Goal: Transaction & Acquisition: Download file/media

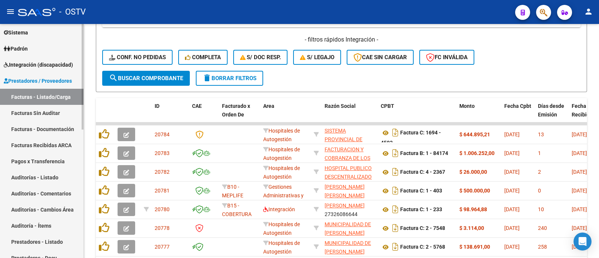
scroll to position [3, 0]
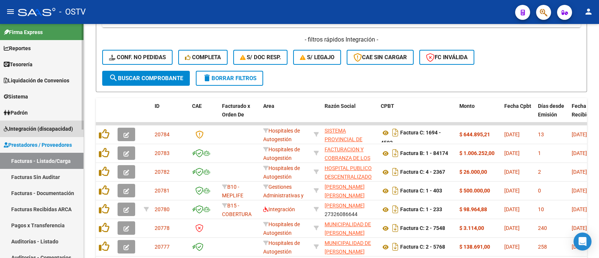
click at [61, 133] on link "Integración (discapacidad)" at bounding box center [42, 129] width 84 height 16
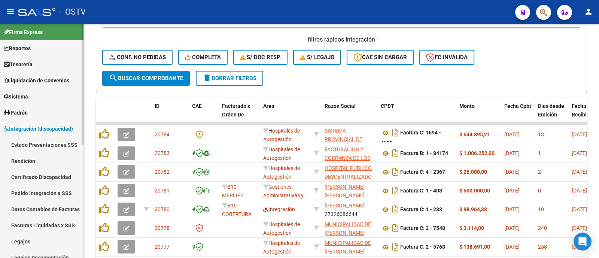
click at [47, 161] on link "Rendición" at bounding box center [42, 161] width 84 height 16
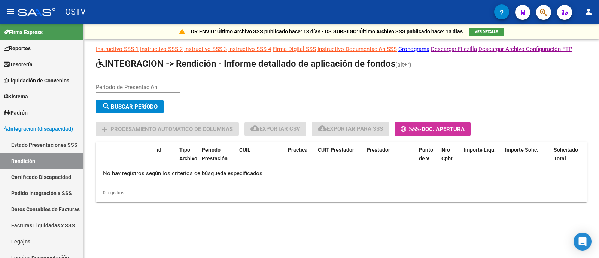
click at [157, 91] on input "Periodo de Presentación" at bounding box center [138, 87] width 85 height 7
type input "202504"
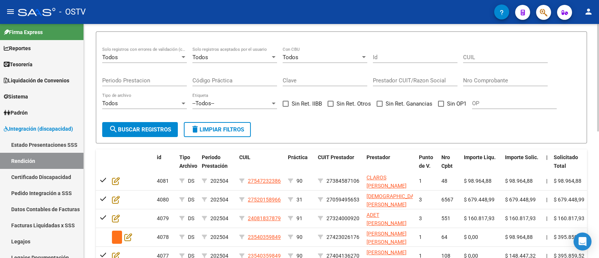
scroll to position [135, 0]
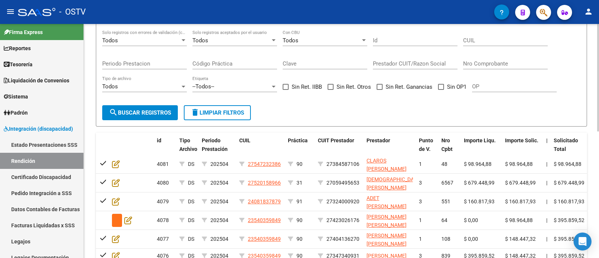
click at [236, 90] on div "--Todos--" at bounding box center [231, 86] width 78 height 7
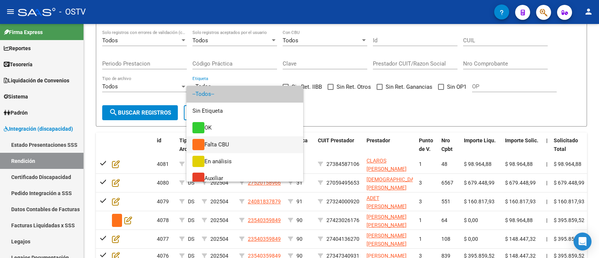
click at [236, 143] on span "Falta CBU" at bounding box center [244, 144] width 105 height 17
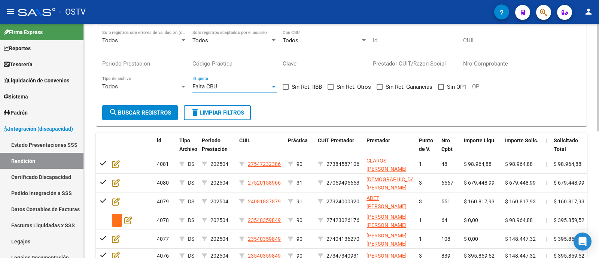
click at [133, 116] on span "search Buscar registros" at bounding box center [140, 112] width 62 height 7
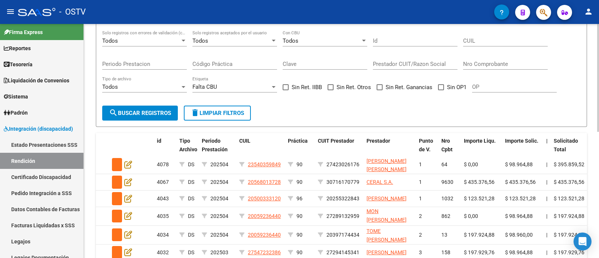
scroll to position [134, 0]
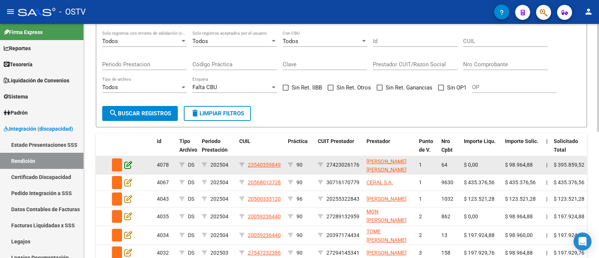
click at [128, 169] on icon at bounding box center [128, 165] width 8 height 8
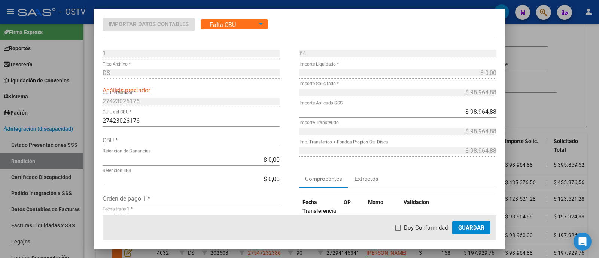
scroll to position [93, 0]
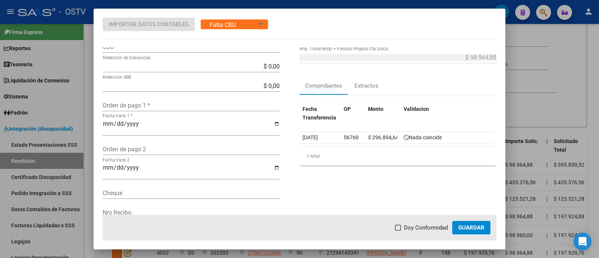
click at [251, 5] on div at bounding box center [299, 129] width 599 height 258
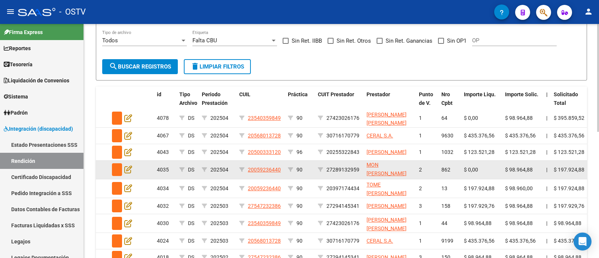
scroll to position [228, 0]
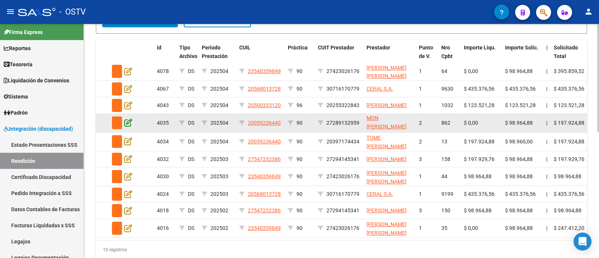
click at [129, 127] on icon at bounding box center [128, 122] width 8 height 8
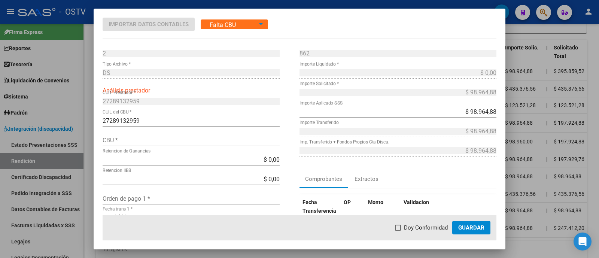
click at [131, 139] on input "CBU *" at bounding box center [191, 140] width 177 height 7
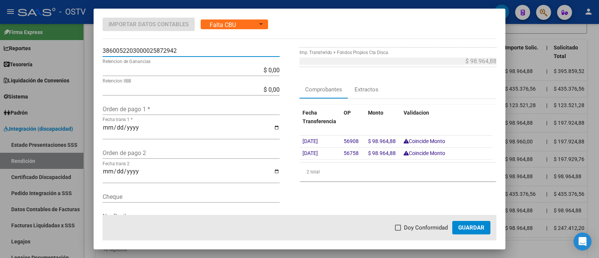
scroll to position [93, 0]
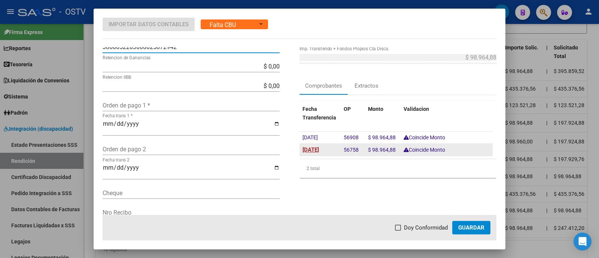
type input "3860052203000025872942"
click at [319, 151] on span "[DATE]" at bounding box center [311, 149] width 16 height 7
type input "[DATE]"
drag, startPoint x: 356, startPoint y: 149, endPoint x: 339, endPoint y: 149, distance: 17.6
click at [341, 149] on datatable-body-cell "56758" at bounding box center [353, 150] width 24 height 12
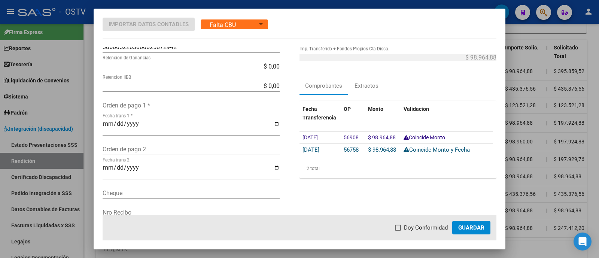
copy span "56758"
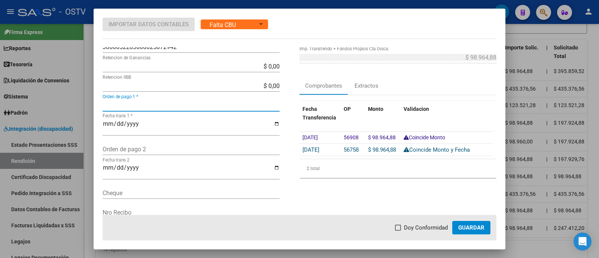
click at [178, 106] on input "Orden de pago 1 *" at bounding box center [191, 105] width 177 height 7
paste input "56758"
type input "56758"
click at [425, 225] on span "Doy Conformidad" at bounding box center [426, 227] width 44 height 9
click at [398, 231] on input "Doy Conformidad" at bounding box center [398, 231] width 0 height 0
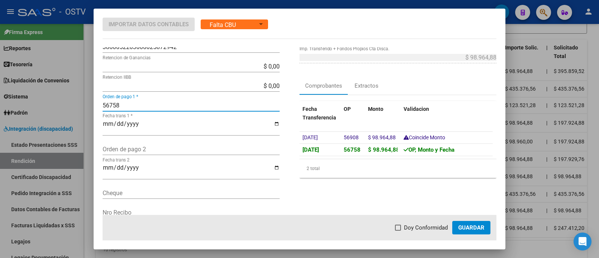
checkbox input "true"
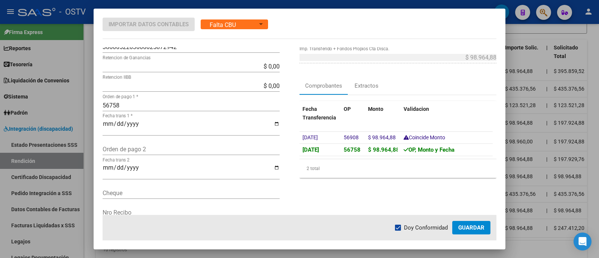
click at [477, 225] on span "Guardar" at bounding box center [471, 227] width 26 height 7
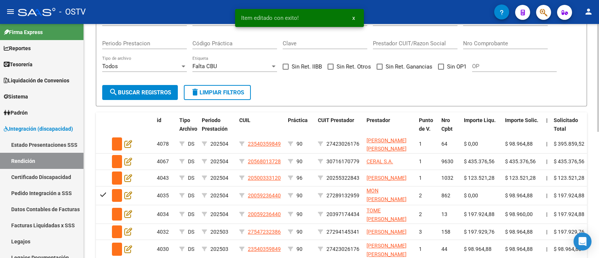
scroll to position [135, 0]
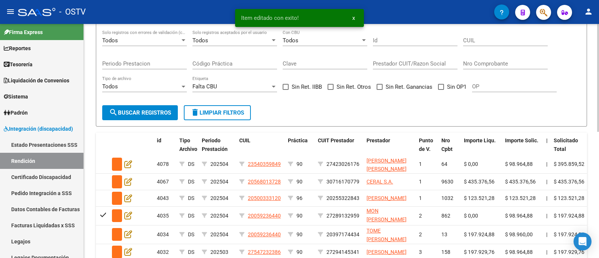
click at [164, 44] on div "Todos" at bounding box center [141, 40] width 78 height 7
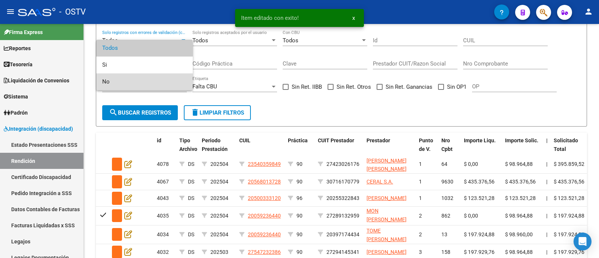
click at [161, 79] on span "No" at bounding box center [144, 81] width 85 height 17
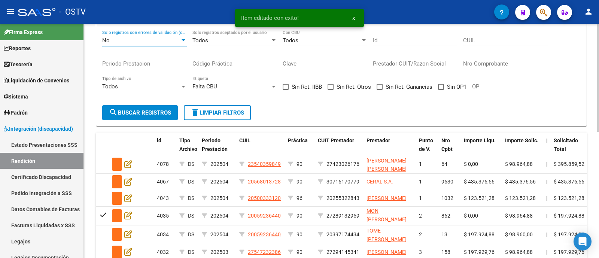
click at [152, 116] on span "search Buscar registros" at bounding box center [140, 112] width 62 height 7
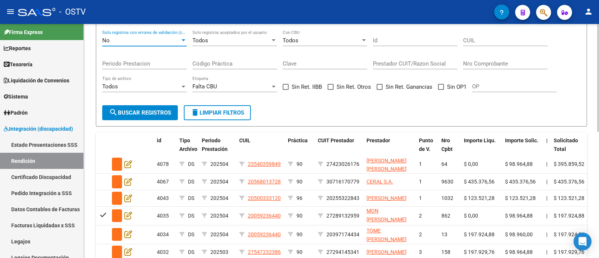
click at [170, 44] on div "No" at bounding box center [141, 40] width 78 height 7
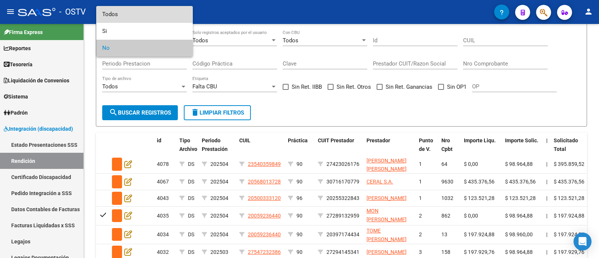
click at [164, 13] on span "Todos" at bounding box center [144, 14] width 85 height 17
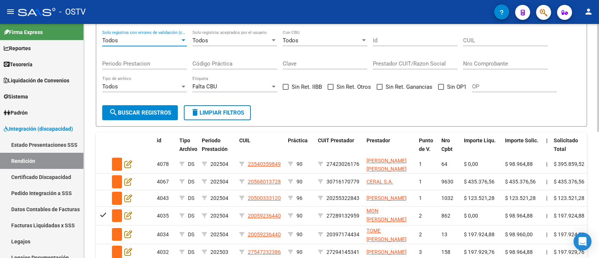
click at [229, 44] on div "Todos Solo registros aceptados por el usuario" at bounding box center [234, 38] width 85 height 16
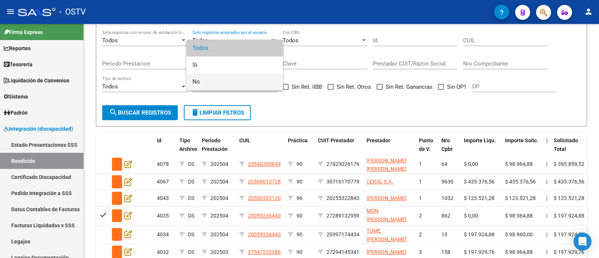
click at [215, 79] on span "No" at bounding box center [234, 81] width 85 height 17
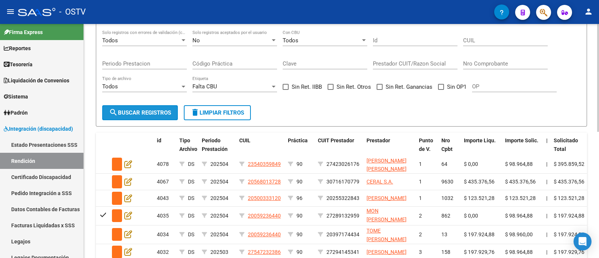
click at [165, 116] on span "search Buscar registros" at bounding box center [140, 112] width 62 height 7
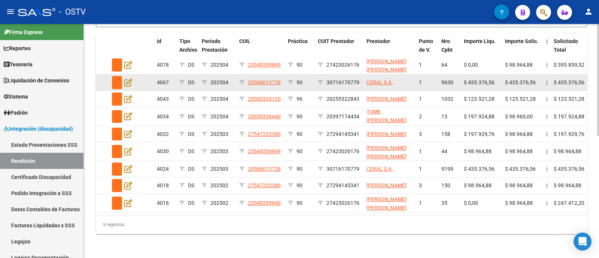
scroll to position [256, 0]
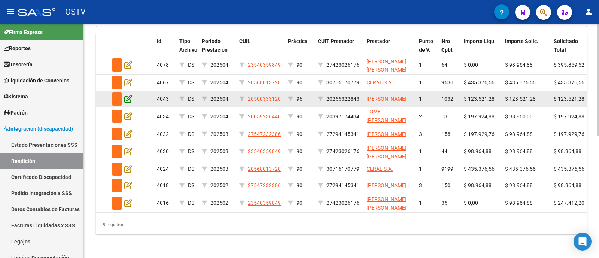
click at [128, 95] on icon at bounding box center [128, 99] width 8 height 8
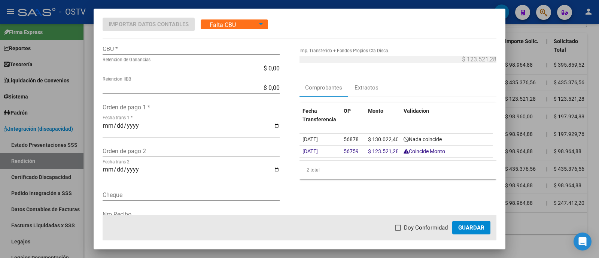
scroll to position [93, 0]
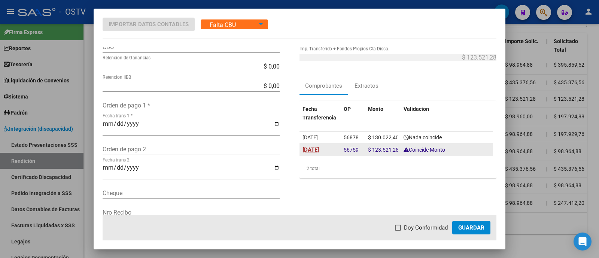
click at [315, 148] on span "[DATE]" at bounding box center [311, 149] width 16 height 7
type input "[DATE]"
drag, startPoint x: 340, startPoint y: 149, endPoint x: 356, endPoint y: 152, distance: 15.9
click at [356, 152] on datatable-body-cell "56759" at bounding box center [353, 150] width 24 height 12
copy span "56759"
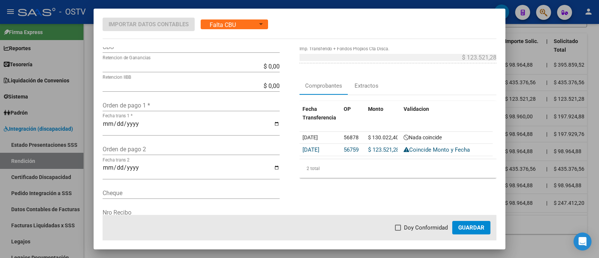
click at [178, 100] on div "Orden de pago 1 *" at bounding box center [191, 105] width 177 height 12
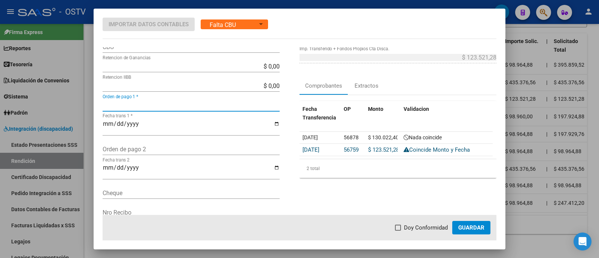
paste input "56759"
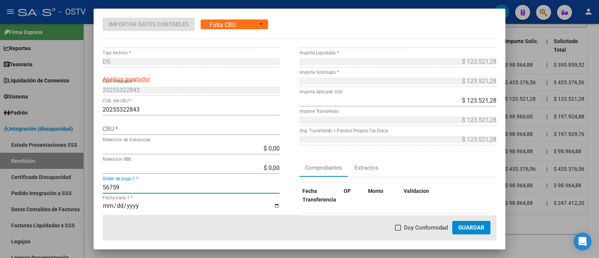
scroll to position [0, 0]
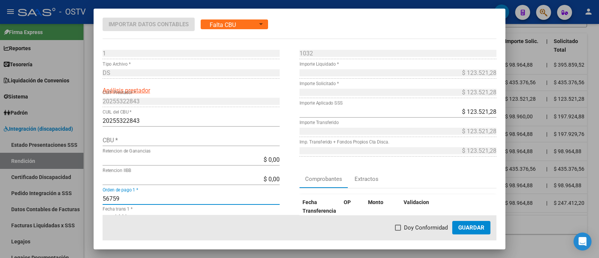
type input "56759"
click at [150, 137] on input "CBU *" at bounding box center [191, 140] width 177 height 7
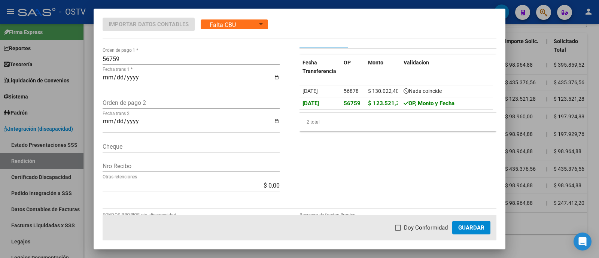
scroll to position [140, 0]
type input "0200304511000003582608"
click at [415, 224] on span "Doy Conformidad" at bounding box center [426, 227] width 44 height 9
click at [398, 231] on input "Doy Conformidad" at bounding box center [398, 231] width 0 height 0
checkbox input "true"
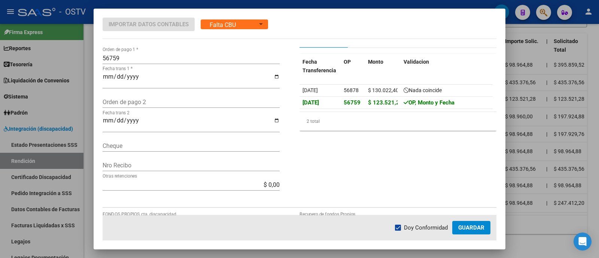
click at [479, 225] on span "Guardar" at bounding box center [471, 227] width 26 height 7
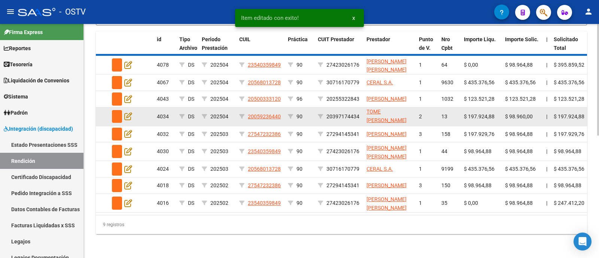
scroll to position [237, 0]
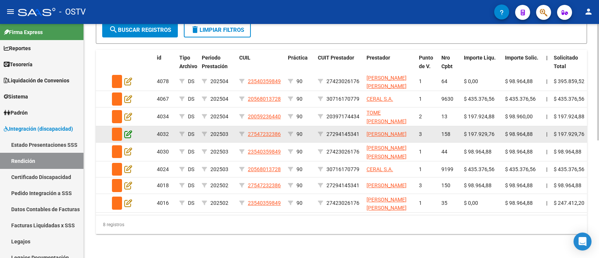
click at [131, 130] on icon at bounding box center [128, 134] width 8 height 8
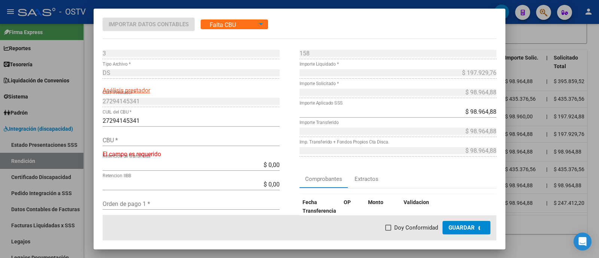
click at [118, 140] on input "CBU *" at bounding box center [191, 140] width 177 height 7
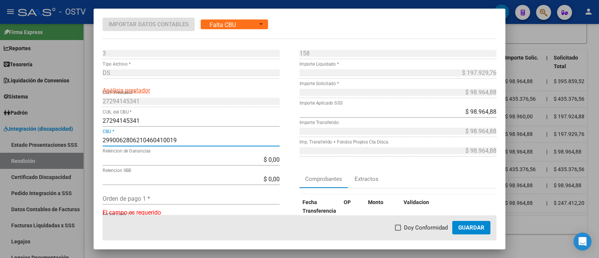
type input "2990062806210460410019"
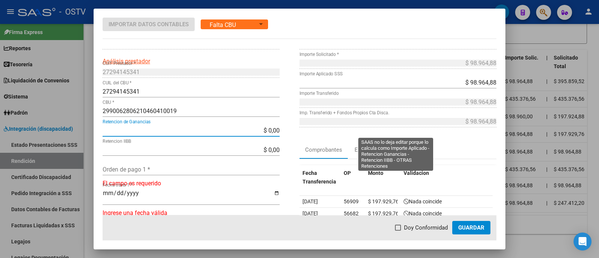
scroll to position [46, 0]
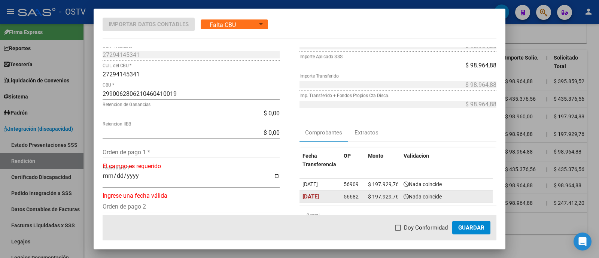
click at [319, 193] on span "[DATE]" at bounding box center [311, 196] width 16 height 7
type input "[DATE]"
drag, startPoint x: 340, startPoint y: 197, endPoint x: 354, endPoint y: 197, distance: 14.6
click at [354, 197] on div "[DATE] 56682 $ 197.929,76 Coincide Fecha" at bounding box center [396, 197] width 193 height 12
copy div "56682"
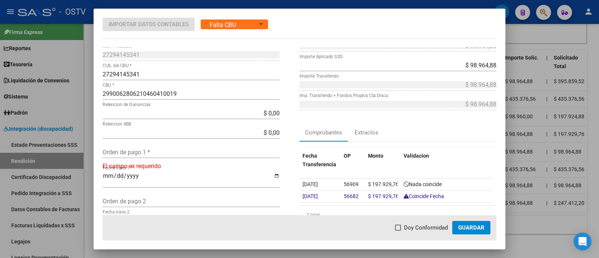
click at [130, 154] on input "Orden de pago 1 *" at bounding box center [191, 152] width 177 height 7
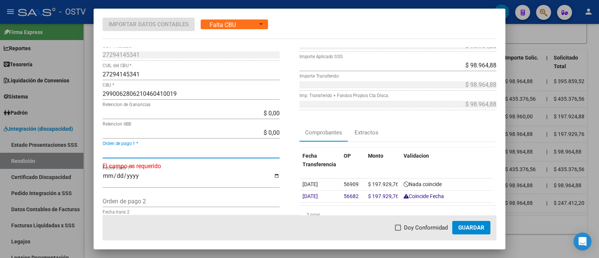
paste input "56682"
type input "56682"
click at [432, 239] on mat-dialog-container "Importar Datos Contables Falta CBU Estado 3 Punto de Venta * DS Tipo Archivo * …" at bounding box center [300, 129] width 412 height 241
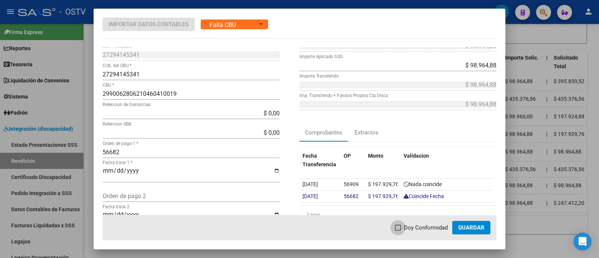
click at [435, 229] on span "Doy Conformidad" at bounding box center [426, 227] width 44 height 9
click at [398, 231] on input "Doy Conformidad" at bounding box center [398, 231] width 0 height 0
checkbox input "true"
click at [464, 225] on span "Guardar" at bounding box center [471, 227] width 26 height 7
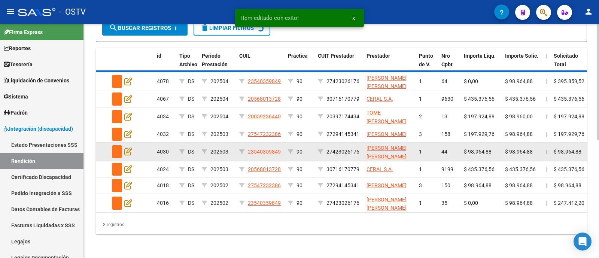
scroll to position [218, 0]
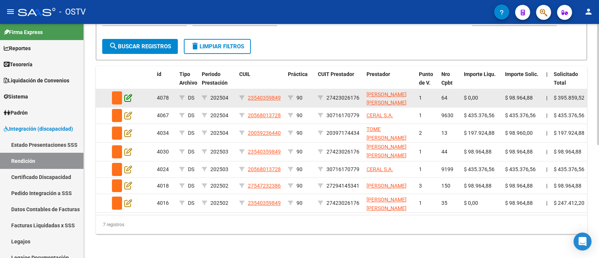
click at [130, 94] on icon at bounding box center [128, 98] width 8 height 8
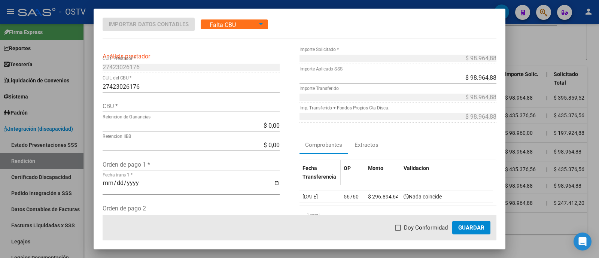
scroll to position [46, 0]
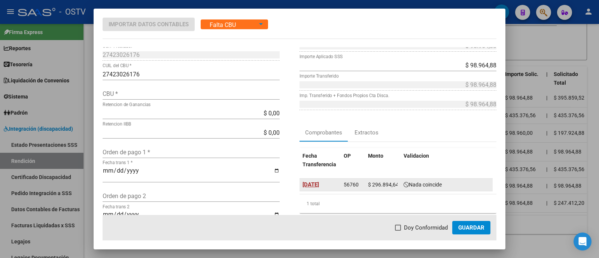
click at [315, 185] on span "[DATE]" at bounding box center [311, 184] width 16 height 7
type input "[DATE]"
drag, startPoint x: 341, startPoint y: 185, endPoint x: 356, endPoint y: 187, distance: 14.7
click at [356, 187] on datatable-body-cell "56760" at bounding box center [353, 185] width 24 height 12
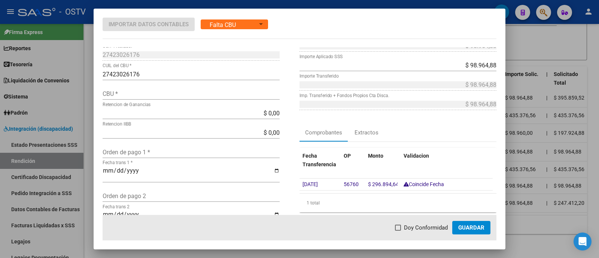
copy span "56760"
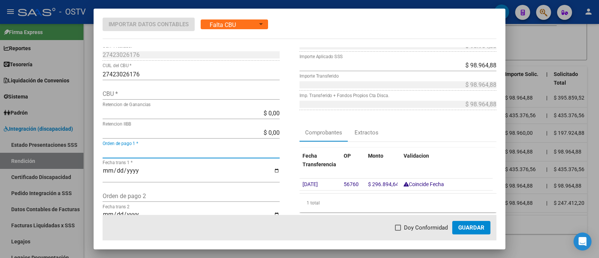
click at [157, 151] on input "Orden de pago 1 *" at bounding box center [191, 152] width 177 height 7
paste input "56760"
type input "56760"
click at [149, 91] on input "CBU *" at bounding box center [191, 93] width 177 height 7
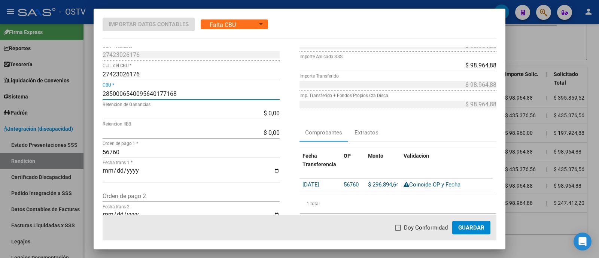
type input "2850006540095640177168"
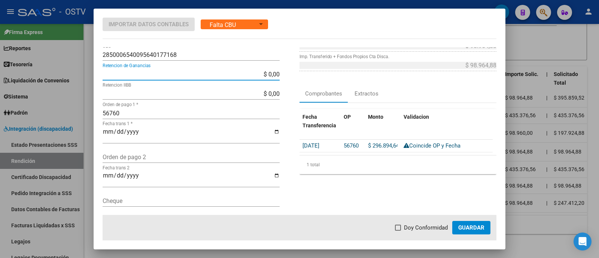
scroll to position [140, 0]
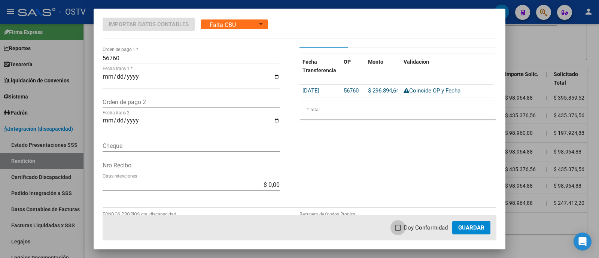
drag, startPoint x: 430, startPoint y: 225, endPoint x: 458, endPoint y: 228, distance: 28.2
click at [431, 225] on span "Doy Conformidad" at bounding box center [426, 227] width 44 height 9
click at [398, 231] on input "Doy Conformidad" at bounding box center [398, 231] width 0 height 0
checkbox input "true"
click at [468, 228] on span "Guardar" at bounding box center [471, 227] width 26 height 7
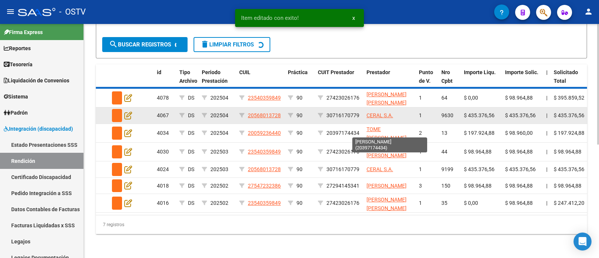
scroll to position [200, 0]
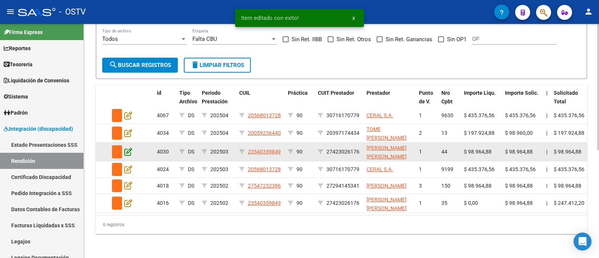
click at [128, 148] on icon at bounding box center [128, 152] width 8 height 8
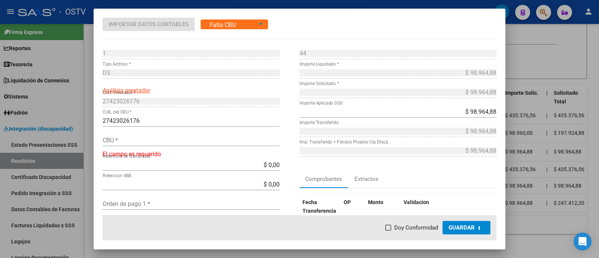
click at [170, 137] on input "CBU *" at bounding box center [191, 140] width 177 height 7
click at [337, 4] on div at bounding box center [299, 129] width 599 height 258
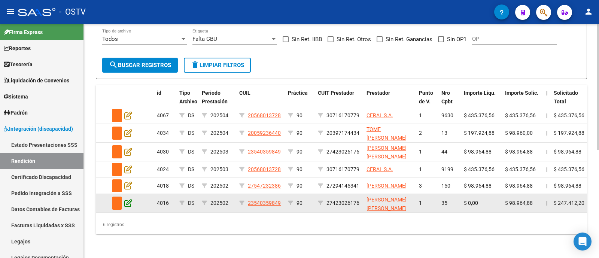
click at [129, 199] on icon at bounding box center [128, 203] width 8 height 8
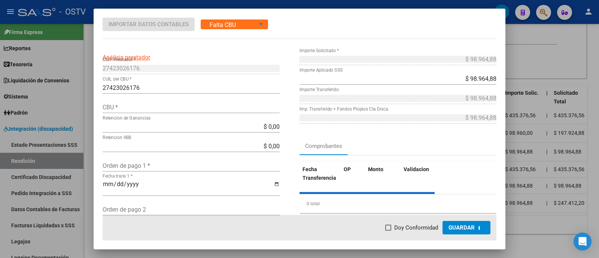
scroll to position [46, 0]
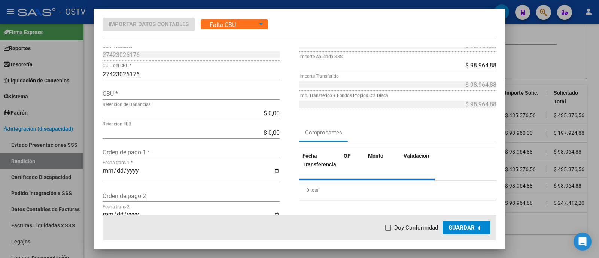
type input "2850006540095640177168"
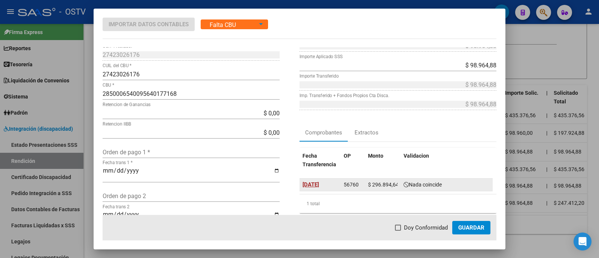
click at [319, 184] on span "[DATE]" at bounding box center [311, 184] width 16 height 7
type input "[DATE]"
drag, startPoint x: 339, startPoint y: 182, endPoint x: 358, endPoint y: 184, distance: 18.8
click at [358, 184] on datatable-body-cell "56760" at bounding box center [353, 185] width 24 height 12
copy span "56760"
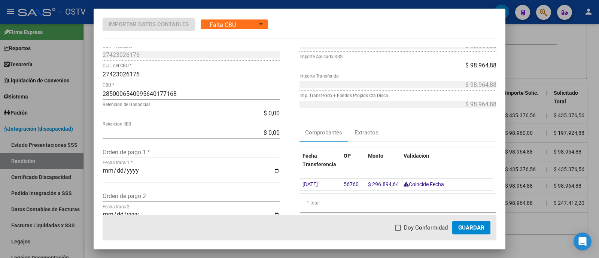
click at [183, 152] on input "Orden de pago 1 *" at bounding box center [191, 152] width 177 height 7
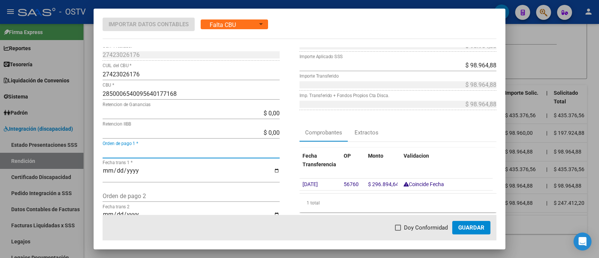
paste input "56760"
type input "56760"
click at [441, 227] on span "Doy Conformidad" at bounding box center [426, 227] width 44 height 9
click at [398, 231] on input "Doy Conformidad" at bounding box center [398, 231] width 0 height 0
checkbox input "true"
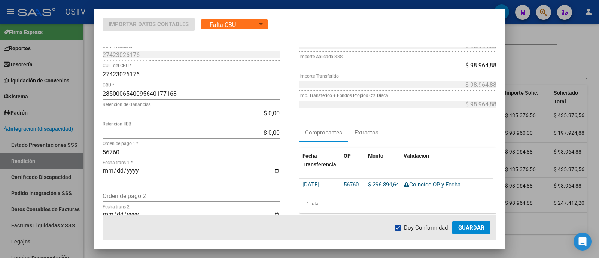
click at [480, 232] on button "Guardar" at bounding box center [471, 227] width 38 height 13
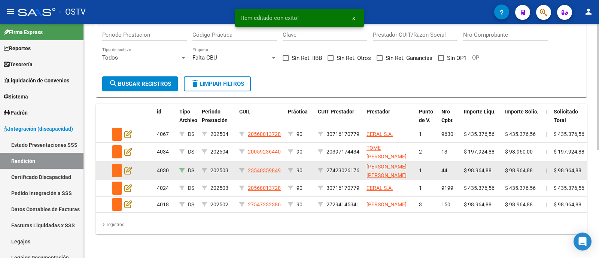
scroll to position [181, 0]
click at [128, 166] on icon at bounding box center [128, 170] width 8 height 8
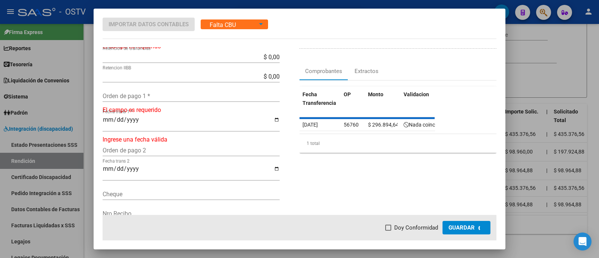
scroll to position [93, 0]
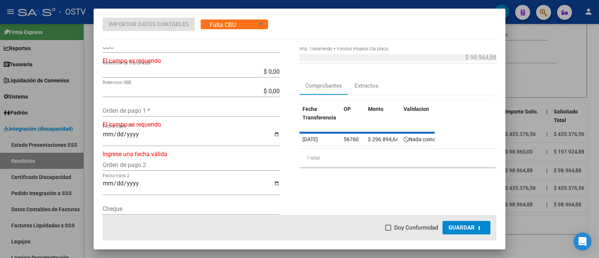
type input "2850006540095640177168"
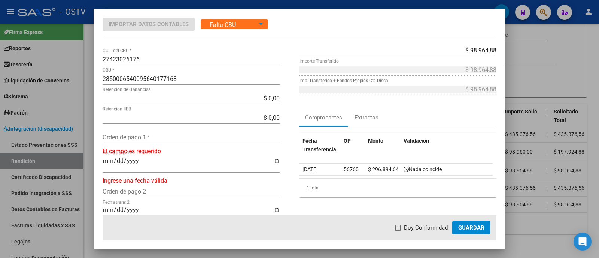
scroll to position [46, 0]
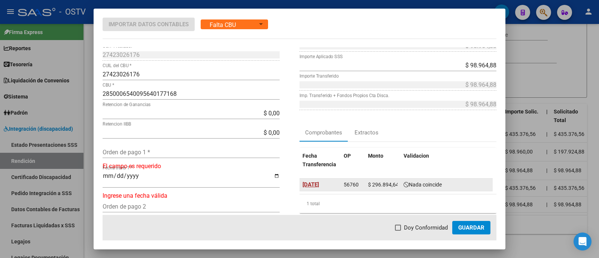
click at [310, 182] on span "[DATE]" at bounding box center [311, 184] width 16 height 7
type input "[DATE]"
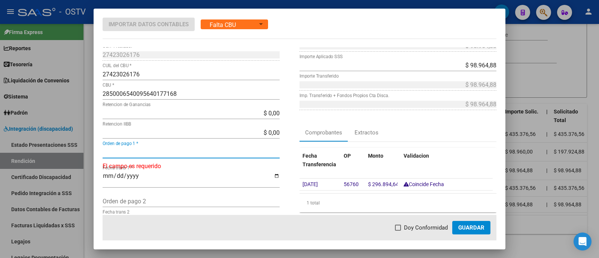
click at [156, 153] on input "Orden de pago 1 *" at bounding box center [191, 152] width 177 height 7
paste input "56760"
type input "56760"
click at [410, 227] on span "Doy Conformidad" at bounding box center [426, 227] width 44 height 9
click at [398, 231] on input "Doy Conformidad" at bounding box center [398, 231] width 0 height 0
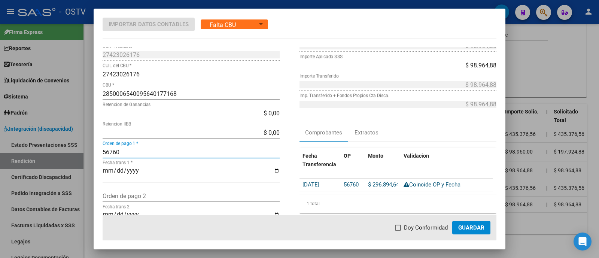
checkbox input "true"
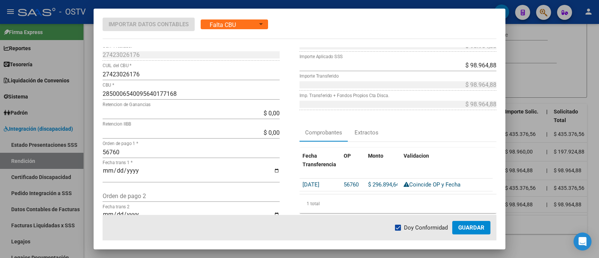
click at [455, 228] on button "Guardar" at bounding box center [471, 227] width 38 height 13
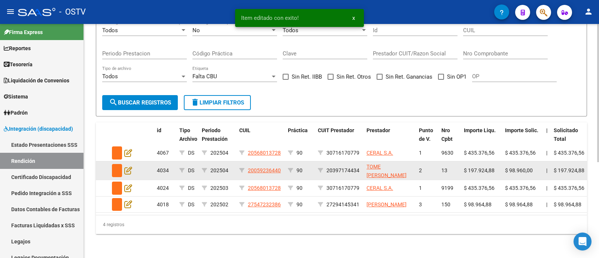
scroll to position [162, 0]
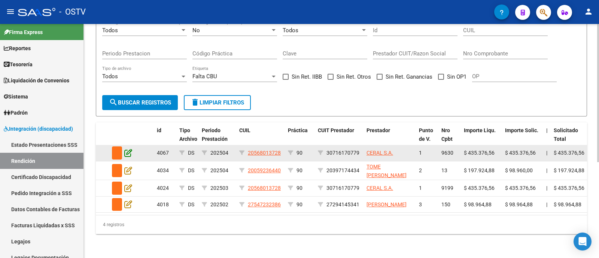
click at [128, 149] on icon at bounding box center [128, 153] width 8 height 8
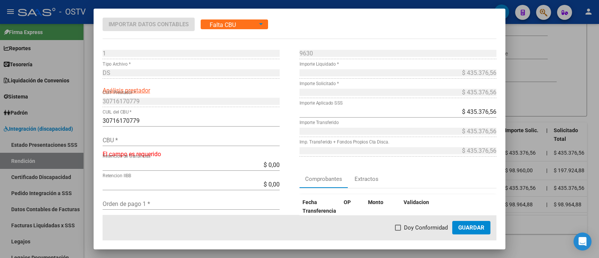
click at [143, 140] on input "CBU *" at bounding box center [191, 140] width 177 height 7
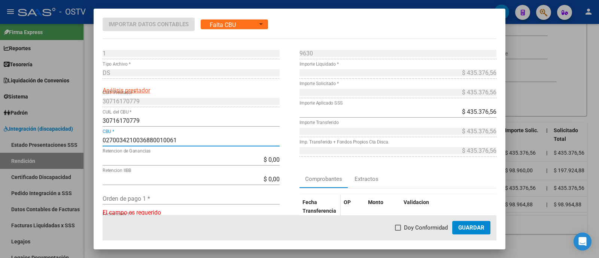
scroll to position [46, 0]
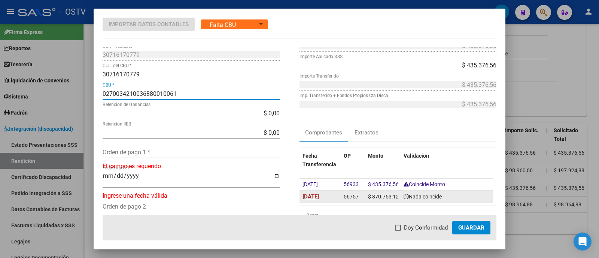
type input "0270034210036880010061"
click at [319, 194] on span "[DATE]" at bounding box center [311, 196] width 16 height 7
type input "[DATE]"
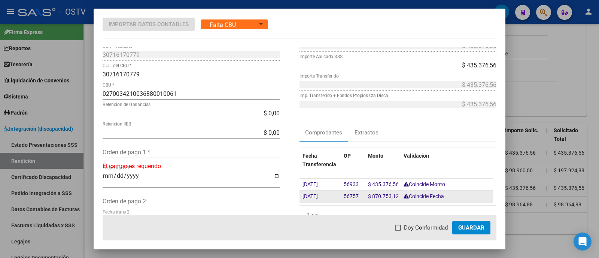
drag, startPoint x: 339, startPoint y: 197, endPoint x: 355, endPoint y: 199, distance: 17.0
click at [355, 199] on datatable-body-cell "56757" at bounding box center [353, 197] width 24 height 12
copy span "56757"
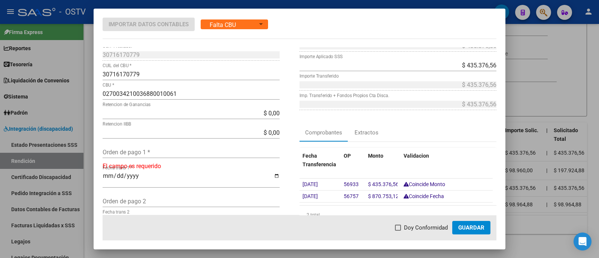
click at [159, 157] on div "Orden de pago 1 *" at bounding box center [191, 152] width 177 height 12
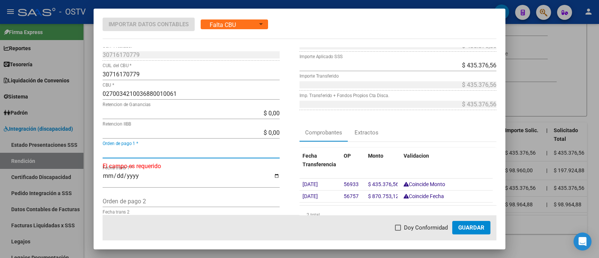
paste input "56757"
type input "56757"
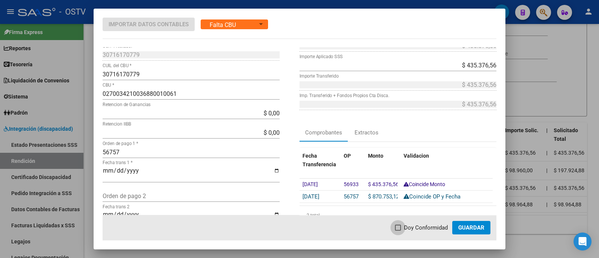
click at [421, 225] on span "Doy Conformidad" at bounding box center [426, 227] width 44 height 9
click at [398, 231] on input "Doy Conformidad" at bounding box center [398, 231] width 0 height 0
checkbox input "true"
click at [472, 225] on span "Guardar" at bounding box center [471, 227] width 26 height 7
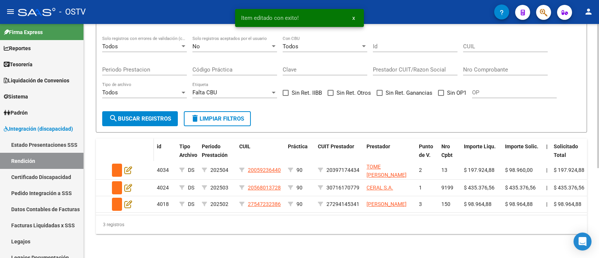
scroll to position [146, 0]
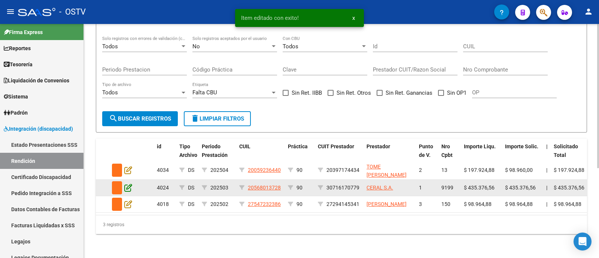
click at [128, 183] on icon at bounding box center [128, 187] width 8 height 8
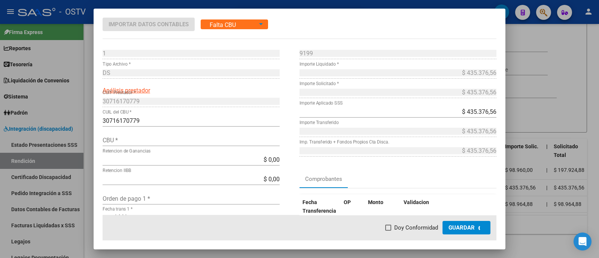
type input "0270034210036880010061"
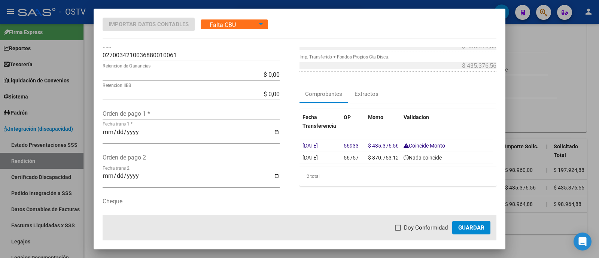
scroll to position [93, 0]
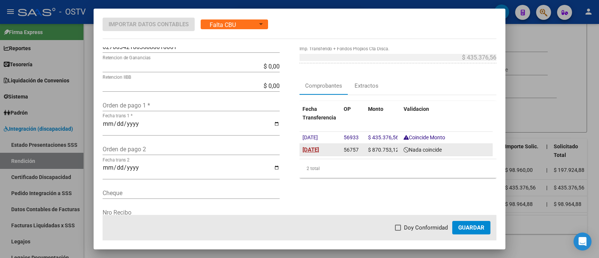
click at [319, 149] on span "[DATE]" at bounding box center [311, 149] width 16 height 7
type input "[DATE]"
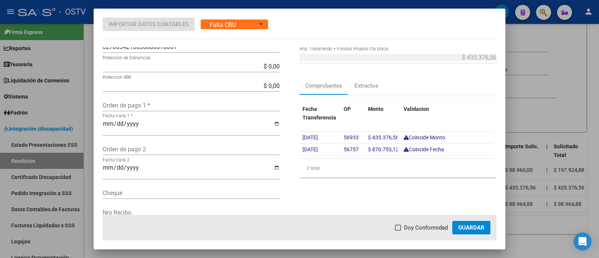
click at [165, 102] on input "Orden de pago 1 *" at bounding box center [191, 105] width 177 height 7
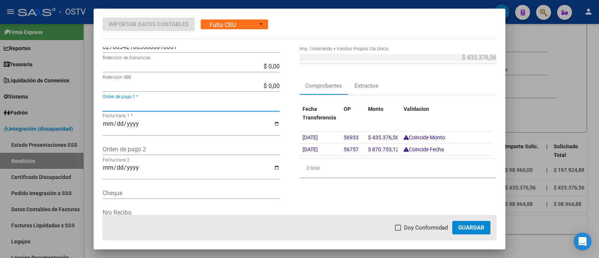
paste input "56757"
type input "56757"
drag, startPoint x: 417, startPoint y: 225, endPoint x: 442, endPoint y: 225, distance: 25.1
click at [417, 225] on span "Doy Conformidad" at bounding box center [426, 227] width 44 height 9
click at [398, 231] on input "Doy Conformidad" at bounding box center [398, 231] width 0 height 0
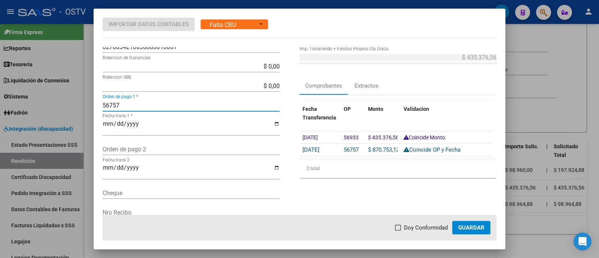
checkbox input "true"
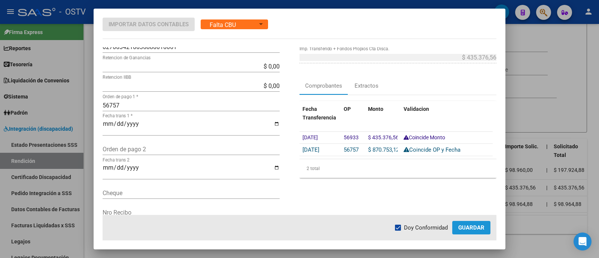
click at [472, 224] on span "Guardar" at bounding box center [471, 227] width 26 height 7
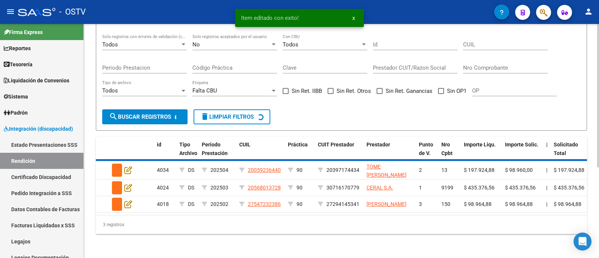
scroll to position [129, 0]
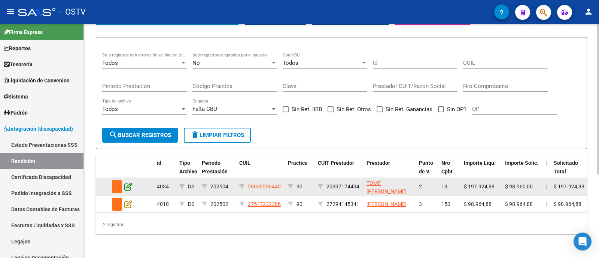
click at [126, 182] on icon at bounding box center [128, 186] width 8 height 8
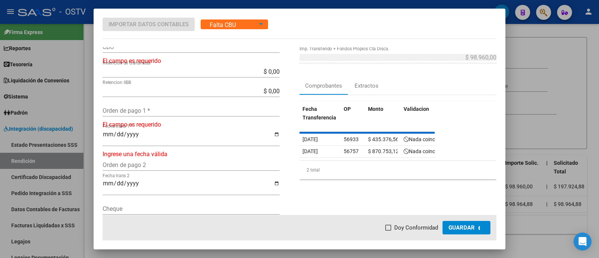
scroll to position [46, 0]
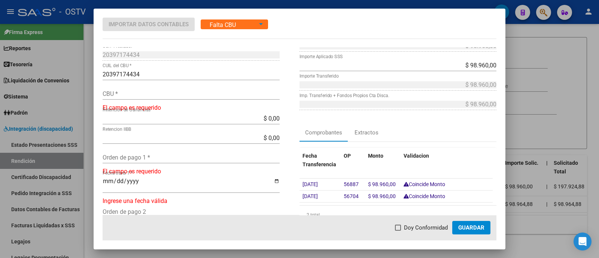
click at [280, 3] on div at bounding box center [299, 129] width 599 height 258
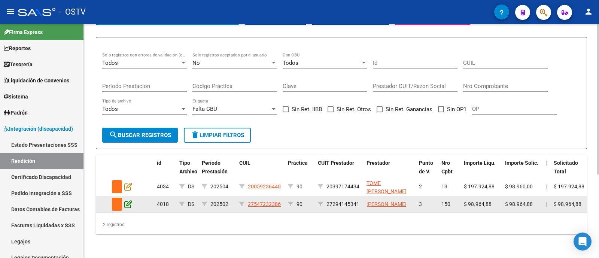
click at [130, 200] on icon at bounding box center [128, 204] width 8 height 8
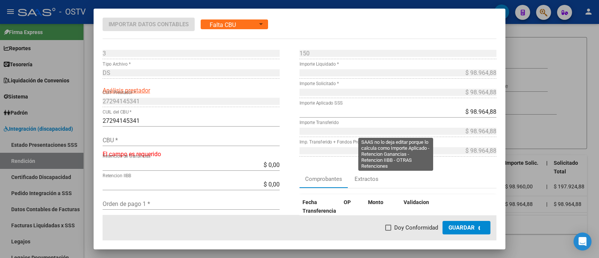
type input "2990062806210460410019"
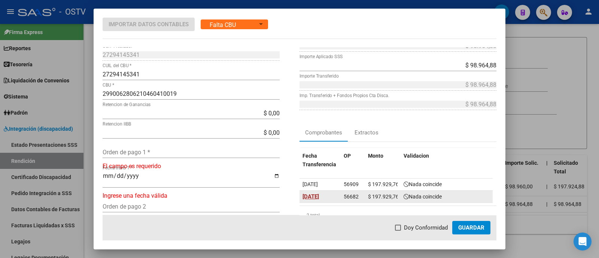
click at [316, 194] on span "[DATE]" at bounding box center [311, 196] width 16 height 7
type input "[DATE]"
drag, startPoint x: 337, startPoint y: 195, endPoint x: 364, endPoint y: 197, distance: 27.4
click at [364, 197] on div "[DATE] 56682 $ 197.929,76 Coincide Fecha" at bounding box center [396, 197] width 193 height 12
copy div "56682"
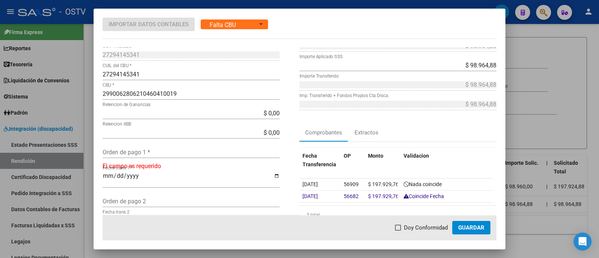
click at [125, 151] on input "Orden de pago 1 *" at bounding box center [191, 152] width 177 height 7
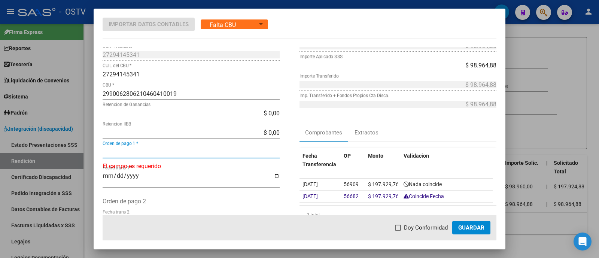
paste input "56682"
type input "56682"
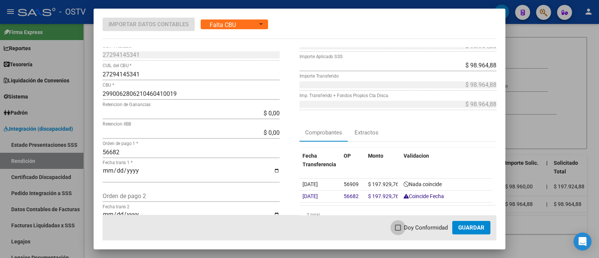
click at [437, 227] on span "Doy Conformidad" at bounding box center [426, 227] width 44 height 9
click at [398, 231] on input "Doy Conformidad" at bounding box center [398, 231] width 0 height 0
checkbox input "true"
click at [470, 226] on span "Guardar" at bounding box center [471, 227] width 26 height 7
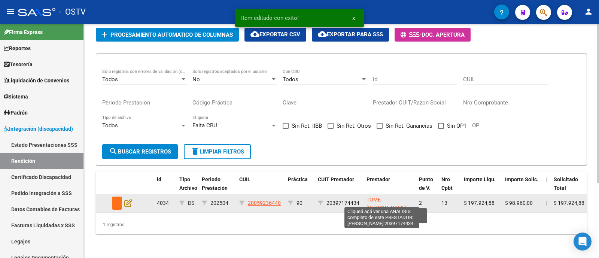
scroll to position [110, 0]
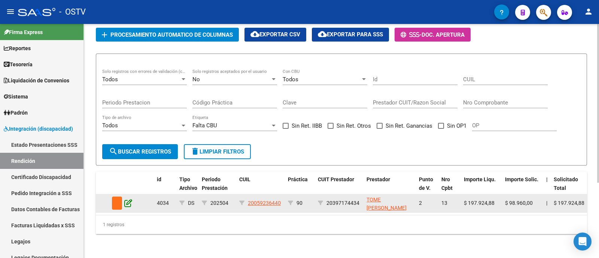
click at [131, 199] on icon at bounding box center [128, 203] width 8 height 8
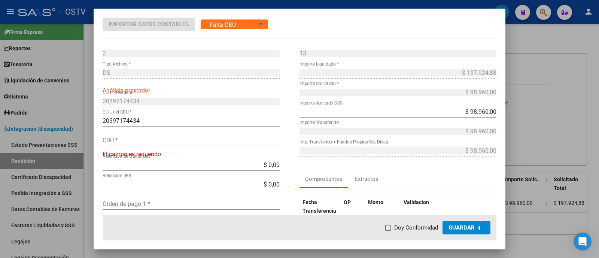
click at [148, 143] on input "CBU *" at bounding box center [191, 140] width 177 height 7
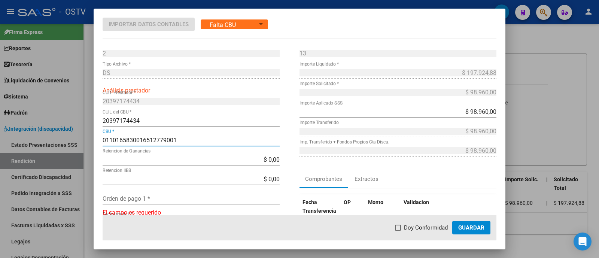
type input "0110165830016512779001"
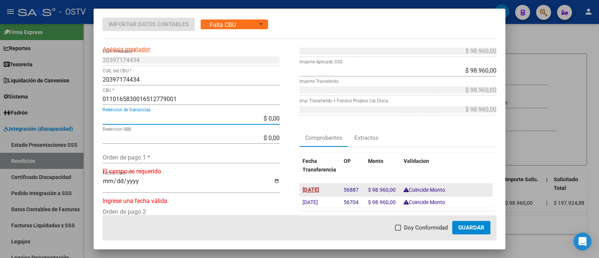
scroll to position [93, 0]
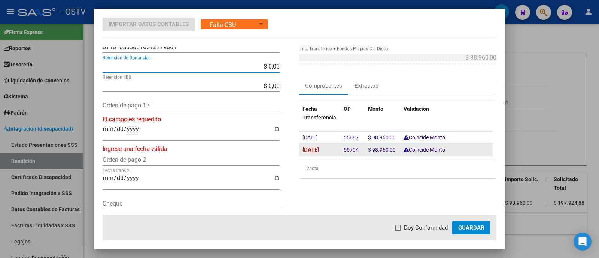
click at [313, 148] on span "[DATE]" at bounding box center [311, 149] width 16 height 7
type input "[DATE]"
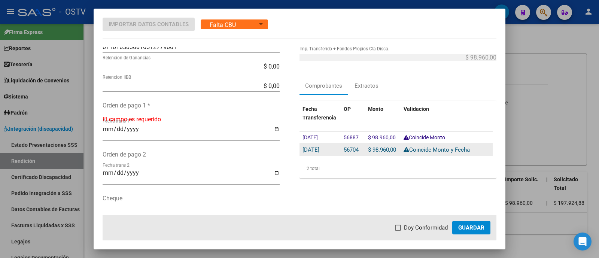
drag, startPoint x: 343, startPoint y: 150, endPoint x: 355, endPoint y: 152, distance: 12.9
click at [355, 152] on div "[DATE] 56704 $ 98.960,00 Coincide Monto y [GEOGRAPHIC_DATA]" at bounding box center [396, 150] width 193 height 12
copy div "56704"
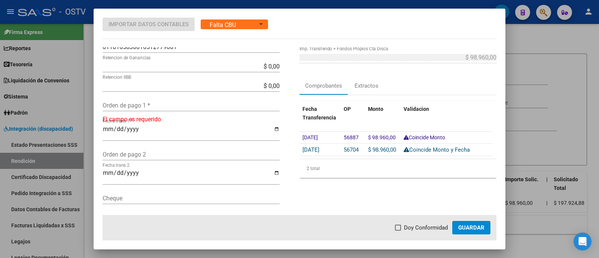
click at [146, 104] on input "Orden de pago 1 *" at bounding box center [191, 105] width 177 height 7
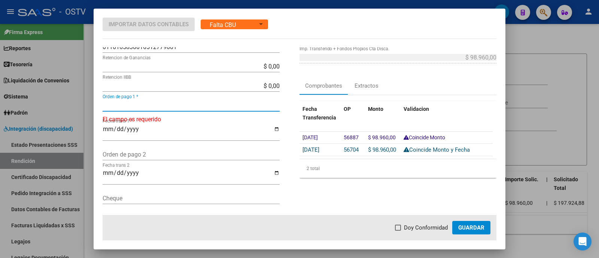
paste input "56704"
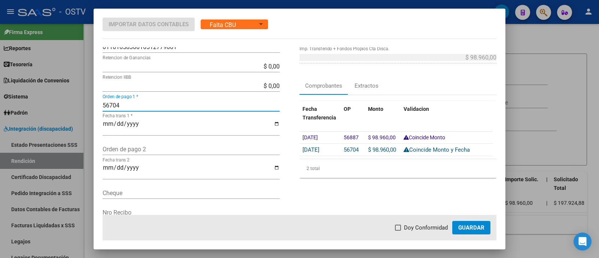
type input "56704"
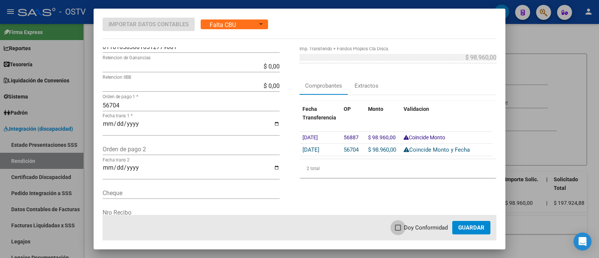
click at [415, 225] on span "Doy Conformidad" at bounding box center [426, 227] width 44 height 9
click at [398, 231] on input "Doy Conformidad" at bounding box center [398, 231] width 0 height 0
checkbox input "true"
click at [465, 225] on span "Guardar" at bounding box center [471, 227] width 26 height 7
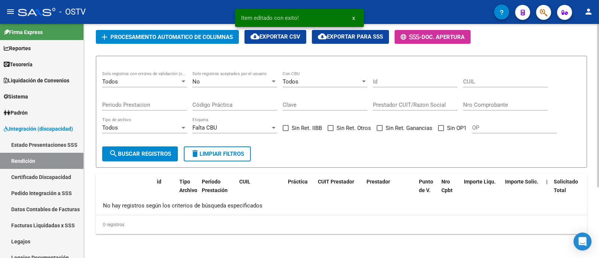
scroll to position [101, 0]
click at [239, 134] on div "Falta CBU Etiqueta" at bounding box center [234, 128] width 85 height 23
click at [240, 131] on div "Falta CBU" at bounding box center [231, 127] width 78 height 7
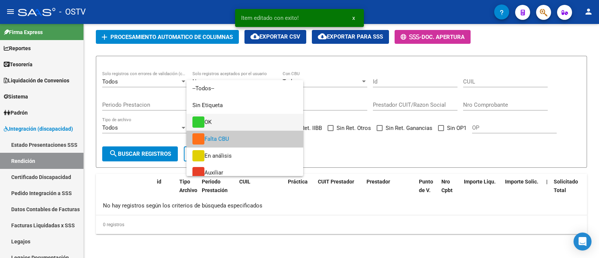
scroll to position [11, 0]
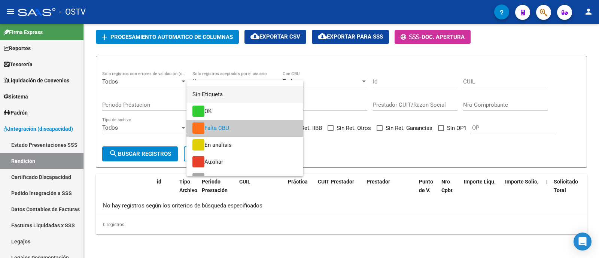
click at [234, 92] on span "Sin Etiqueta" at bounding box center [244, 94] width 105 height 17
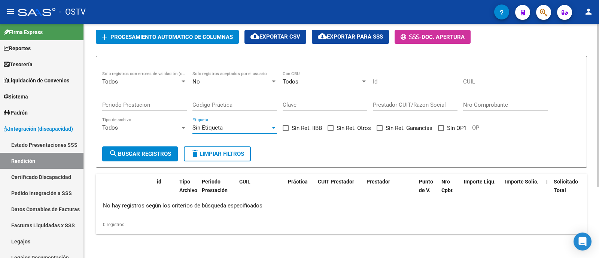
click at [224, 127] on div "Sin Etiqueta" at bounding box center [231, 127] width 78 height 7
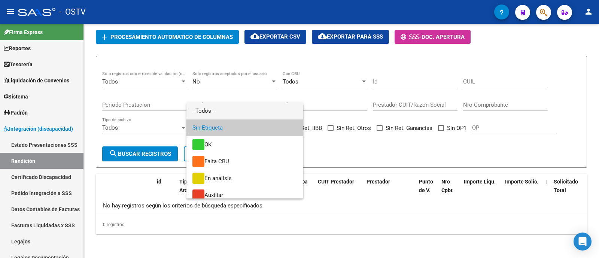
click at [227, 111] on span "--Todos--" at bounding box center [244, 111] width 105 height 17
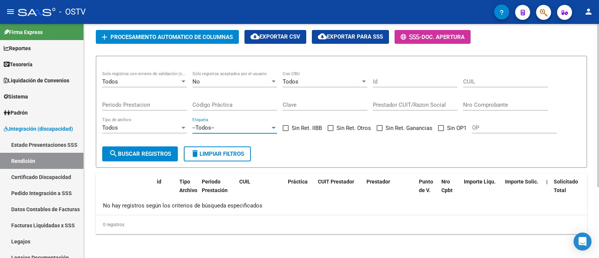
click at [137, 154] on span "search Buscar registros" at bounding box center [140, 154] width 62 height 7
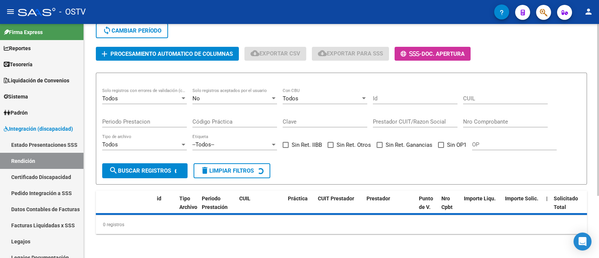
scroll to position [101, 0]
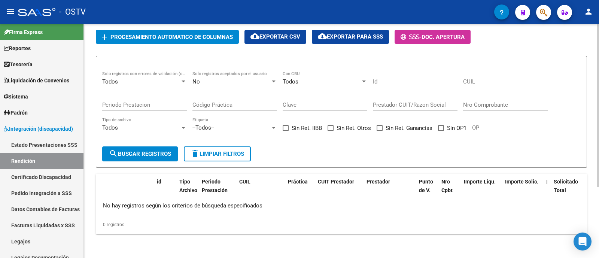
click at [235, 156] on span "delete Limpiar filtros" at bounding box center [218, 154] width 54 height 7
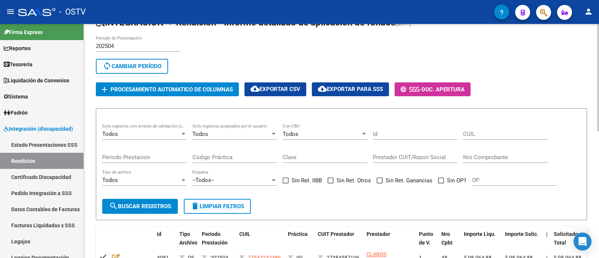
scroll to position [0, 0]
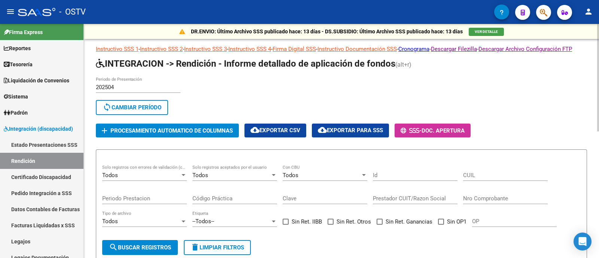
click at [363, 134] on span "cloud_download Exportar para SSS" at bounding box center [350, 130] width 65 height 7
click at [54, 64] on link "Tesorería" at bounding box center [42, 64] width 84 height 16
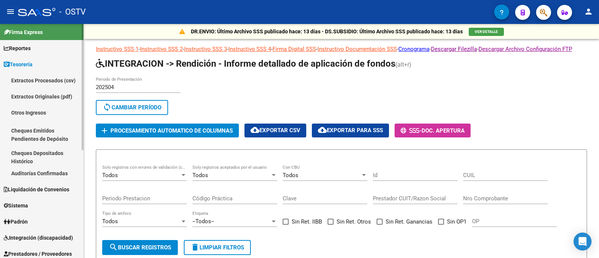
click at [62, 96] on link "Extractos Originales (pdf)" at bounding box center [42, 96] width 84 height 16
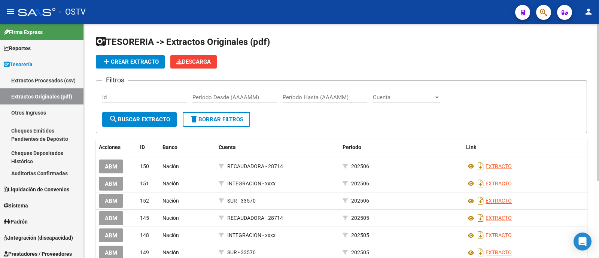
click at [388, 95] on span "Cuenta" at bounding box center [403, 97] width 61 height 7
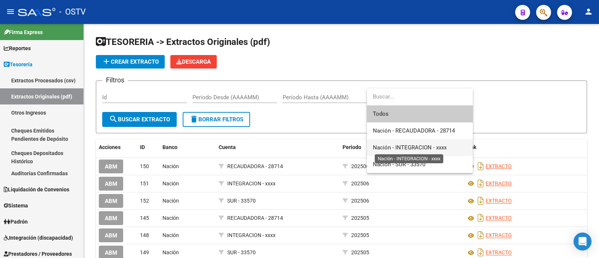
click at [407, 147] on span "Nación - INTEGRACION - xxxx" at bounding box center [410, 147] width 74 height 7
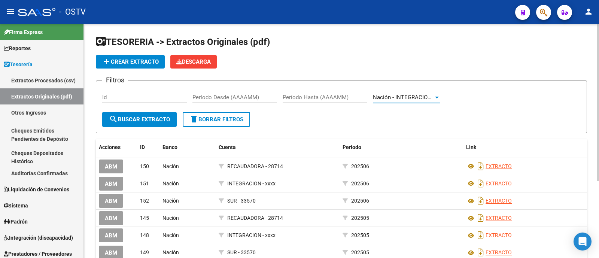
click at [135, 123] on button "search Buscar Extracto" at bounding box center [139, 119] width 75 height 15
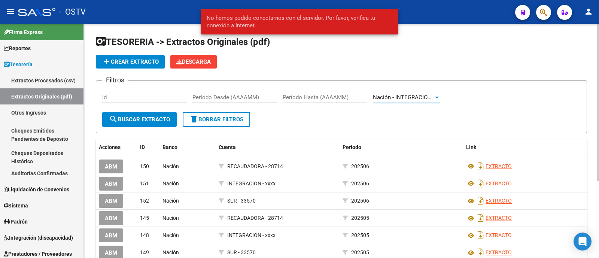
click at [419, 94] on span "Nación - INTEGRACION - xxxx" at bounding box center [410, 97] width 74 height 7
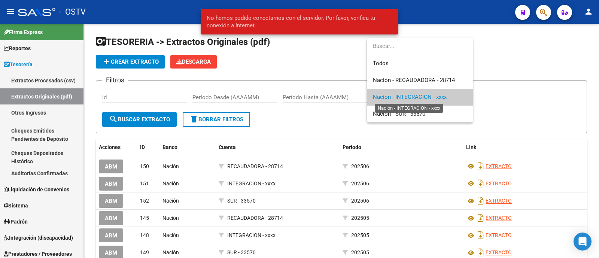
click at [421, 97] on span "Nación - INTEGRACION - xxxx" at bounding box center [410, 97] width 74 height 7
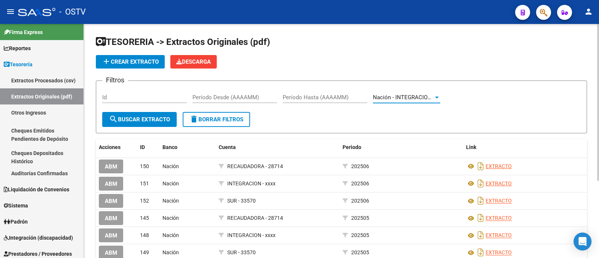
click at [135, 115] on button "search Buscar Extracto" at bounding box center [139, 119] width 75 height 15
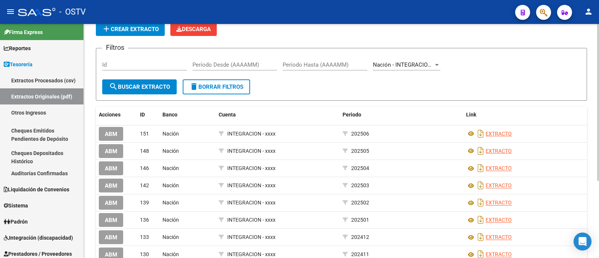
scroll to position [46, 0]
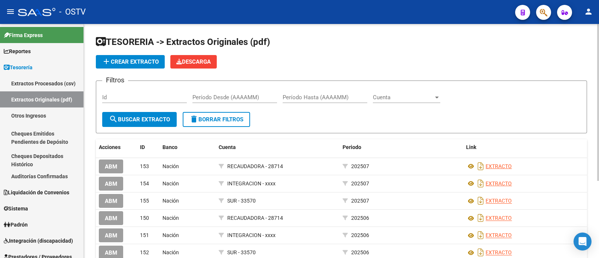
click at [385, 96] on span "Cuenta" at bounding box center [403, 97] width 61 height 7
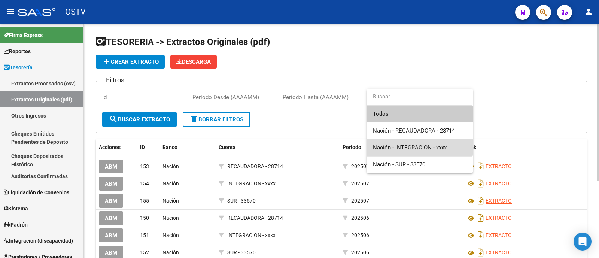
drag, startPoint x: 410, startPoint y: 143, endPoint x: 335, endPoint y: 131, distance: 75.7
click at [409, 141] on span "Nación - INTEGRACION - xxxx" at bounding box center [420, 147] width 94 height 17
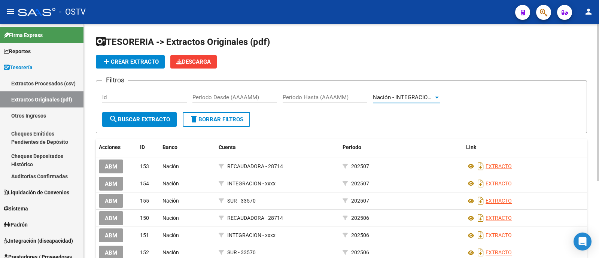
click at [169, 113] on button "search Buscar Extracto" at bounding box center [139, 119] width 75 height 15
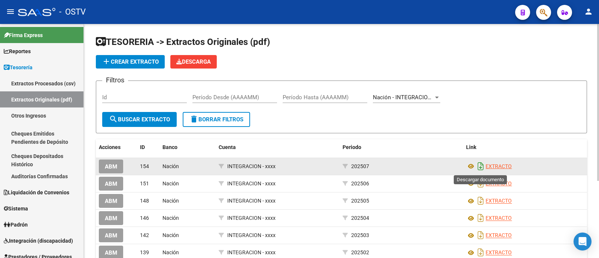
click at [482, 164] on icon "Descargar documento" at bounding box center [481, 166] width 10 height 12
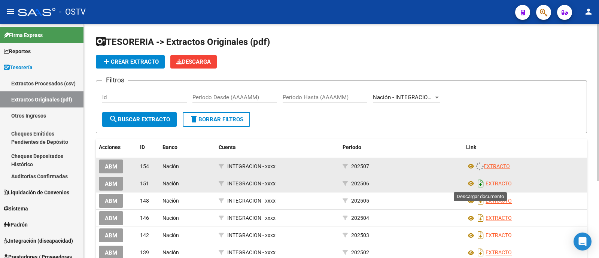
click at [479, 182] on icon "Descargar documento" at bounding box center [481, 183] width 10 height 12
